Goal: Communication & Community: Answer question/provide support

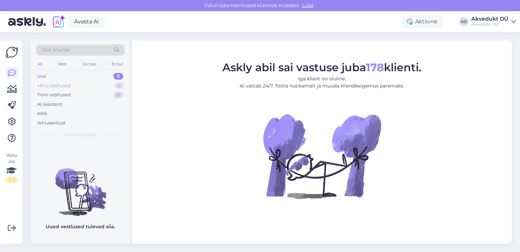
click at [59, 85] on div "Minu vestlused" at bounding box center [54, 85] width 34 height 7
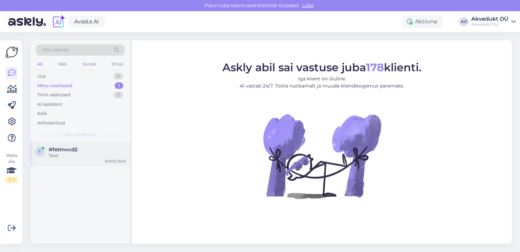
click at [51, 148] on span "#fetmvcd2" at bounding box center [63, 149] width 29 height 6
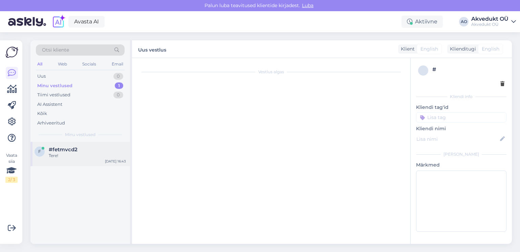
scroll to position [3, 0]
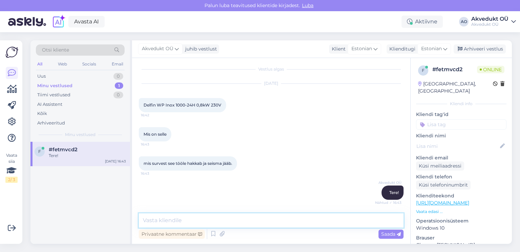
click at [181, 219] on textarea at bounding box center [271, 220] width 265 height 14
type textarea "Õ"
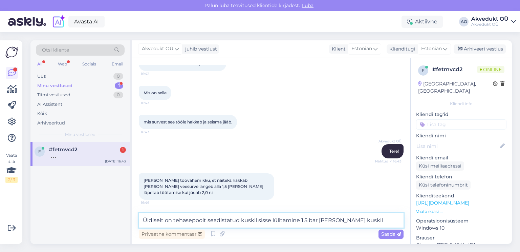
scroll to position [79, 0]
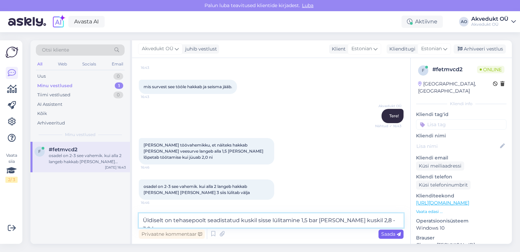
type textarea "Üldiselt on tehasepoolt seadistatud kuskil sisse lülitamine 1,5 bar [PERSON_NAM…"
click at [394, 233] on span "Saada" at bounding box center [391, 234] width 20 height 6
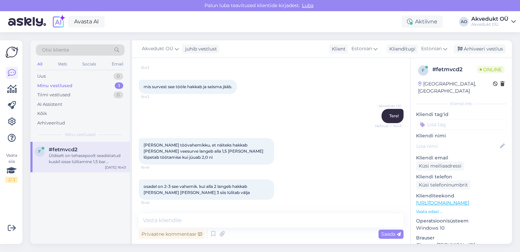
scroll to position [114, 0]
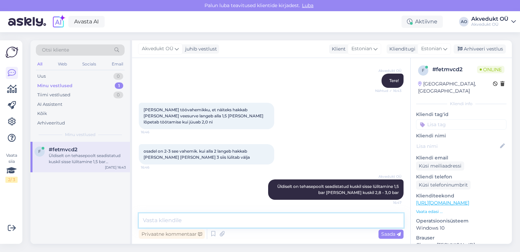
click at [208, 221] on textarea at bounding box center [271, 220] width 265 height 14
type textarea "Aga seda saab ise reguleerida samuti"
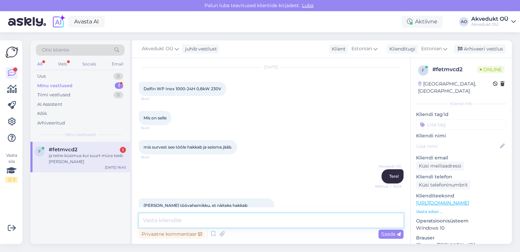
scroll to position [54, 0]
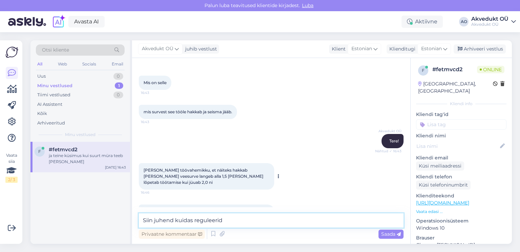
type textarea "Siin juhend kuidas reguleerida"
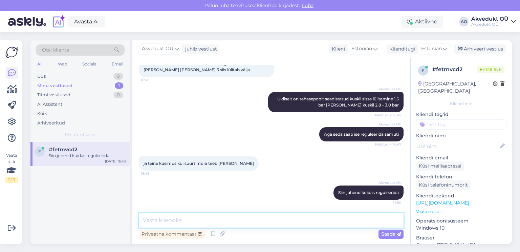
paste textarea "[URL][DOMAIN_NAME]"
type textarea "[URL][DOMAIN_NAME]"
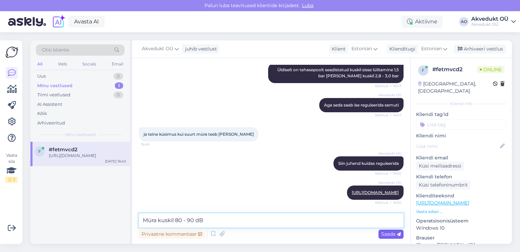
type textarea "Müra kuskil 80 - 90 dB"
click at [384, 232] on span "Saada" at bounding box center [391, 234] width 20 height 6
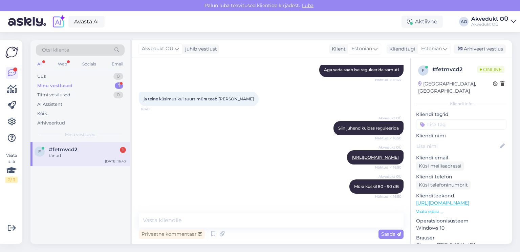
scroll to position [295, 0]
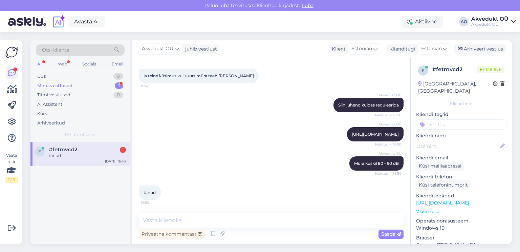
drag, startPoint x: 65, startPoint y: 148, endPoint x: 74, endPoint y: 147, distance: 8.8
click at [65, 148] on span "#fetmvcd2" at bounding box center [63, 149] width 29 height 6
click at [149, 192] on span "tänud" at bounding box center [150, 192] width 12 height 5
click at [58, 150] on span "#fetmvcd2" at bounding box center [63, 149] width 29 height 6
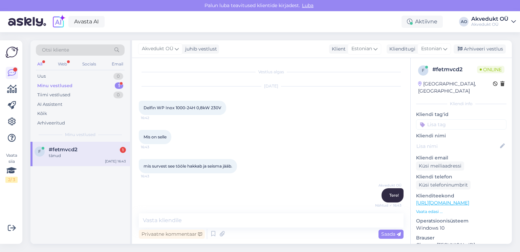
click at [121, 150] on div "1" at bounding box center [123, 150] width 6 height 6
click at [54, 84] on div "Minu vestlused" at bounding box center [54, 85] width 35 height 7
click at [52, 149] on span "#fetmvcd2" at bounding box center [63, 149] width 29 height 6
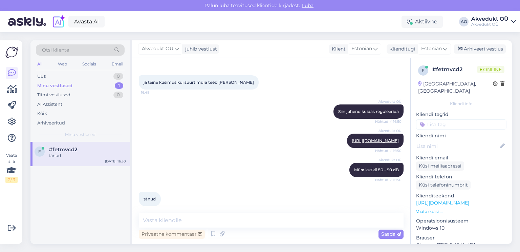
scroll to position [295, 0]
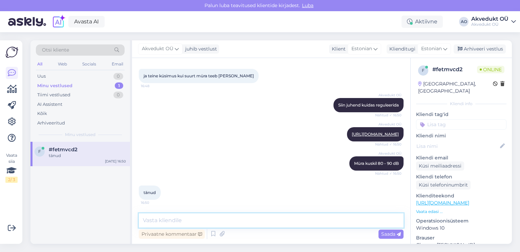
click at [210, 222] on textarea at bounding box center [271, 220] width 265 height 14
type textarea "Kui ise reguleerite sisselülitamise rõhku tuleb muuta ka õhurõhku hüdrofooris"
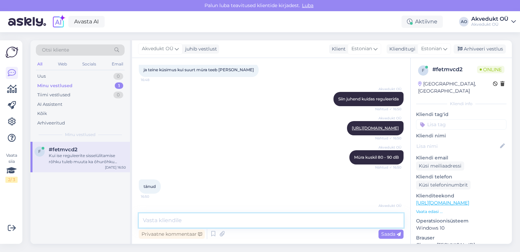
scroll to position [330, 0]
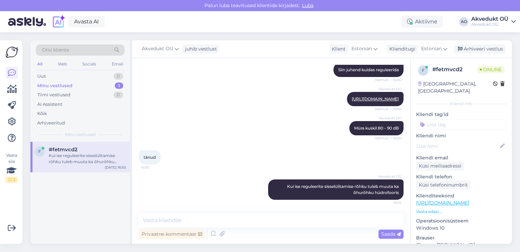
click at [206, 153] on div "tänud 16:50" at bounding box center [271, 157] width 265 height 29
click at [68, 150] on span "#fetmvcd2" at bounding box center [63, 149] width 29 height 6
click at [424, 69] on div "f" at bounding box center [423, 70] width 10 height 10
click at [20, 20] on img at bounding box center [27, 21] width 38 height 21
click at [63, 85] on div "Minu vestlused" at bounding box center [54, 85] width 35 height 7
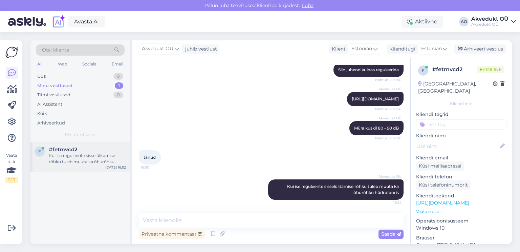
click at [80, 153] on div "Kui ise reguleerite sisselülitamise rõhku tuleb muuta ka õhurõhku hüdrofooris" at bounding box center [87, 158] width 77 height 12
click at [67, 93] on div "Tiimi vestlused" at bounding box center [53, 94] width 33 height 7
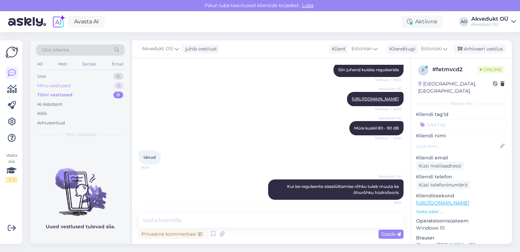
click at [59, 84] on div "Minu vestlused" at bounding box center [54, 85] width 34 height 7
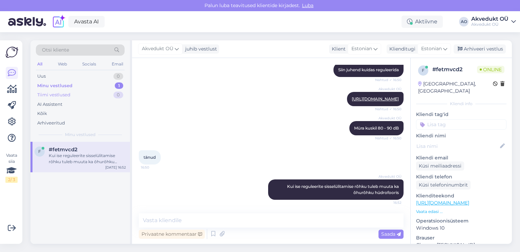
click at [61, 93] on div "Tiimi vestlused" at bounding box center [53, 94] width 33 height 7
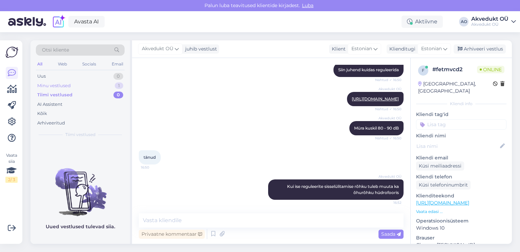
click at [57, 83] on div "Minu vestlused" at bounding box center [54, 85] width 34 height 7
